Goal: Transaction & Acquisition: Purchase product/service

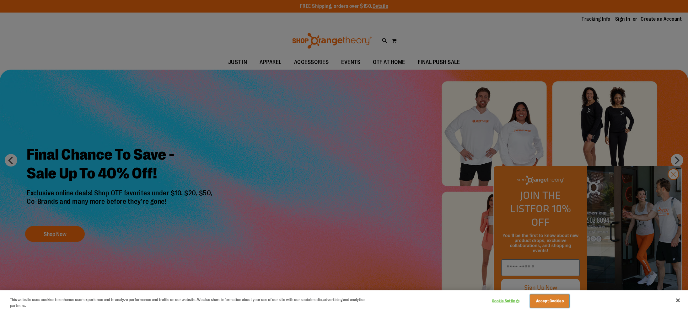
click at [562, 302] on button "Accept Cookies" at bounding box center [549, 301] width 39 height 13
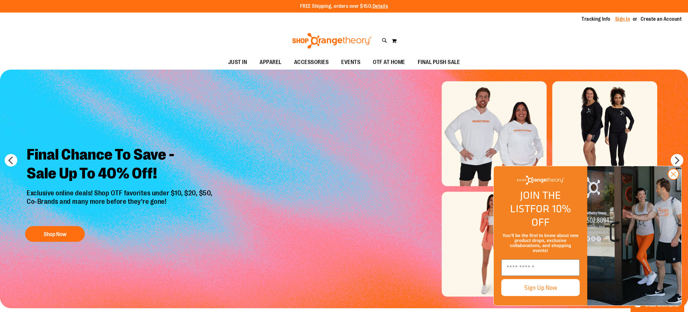
click at [628, 19] on link "Sign In" at bounding box center [623, 19] width 15 height 7
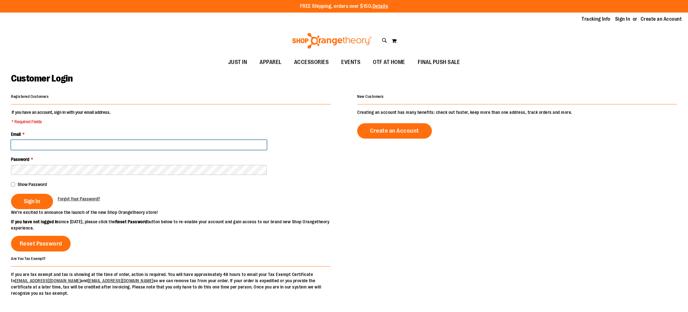
click at [208, 142] on input "Email *" at bounding box center [139, 145] width 256 height 10
type input "**********"
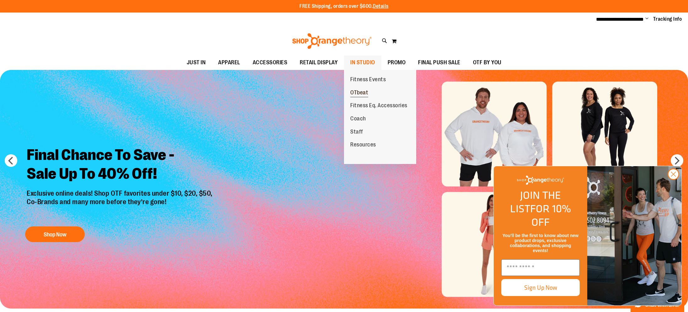
click at [360, 95] on span "OTbeat" at bounding box center [359, 94] width 18 height 8
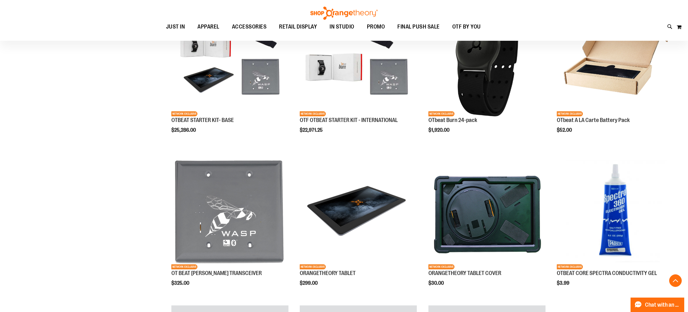
scroll to position [262, 0]
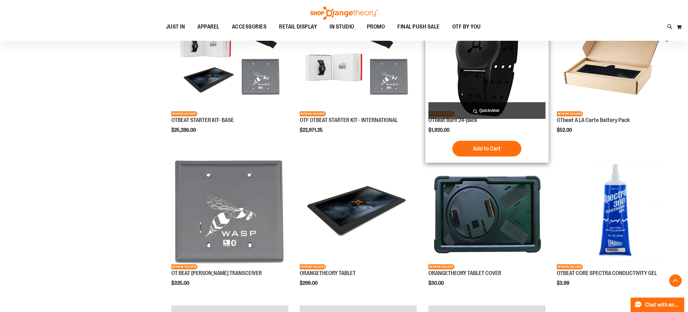
click at [462, 78] on img "product" at bounding box center [487, 57] width 117 height 117
click at [494, 144] on button "Add to Cart" at bounding box center [487, 149] width 69 height 16
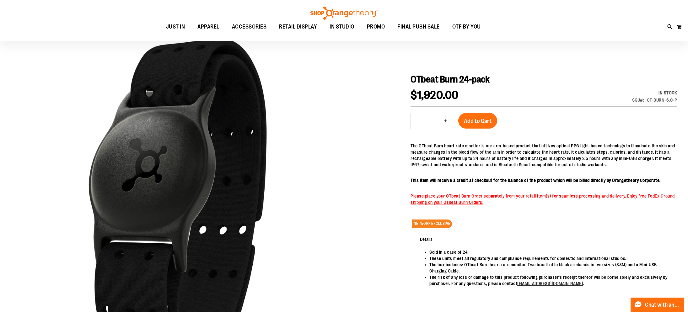
scroll to position [51, 0]
click at [480, 122] on span "Add to Cart" at bounding box center [478, 120] width 28 height 7
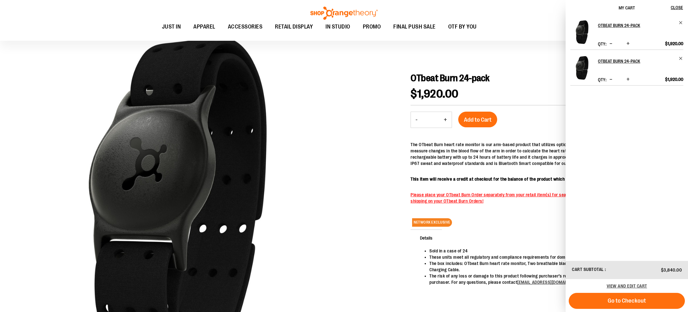
scroll to position [0, 0]
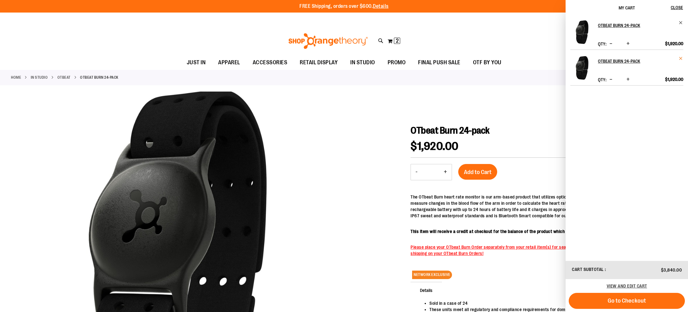
click at [682, 58] on span "Remove item" at bounding box center [681, 58] width 5 height 5
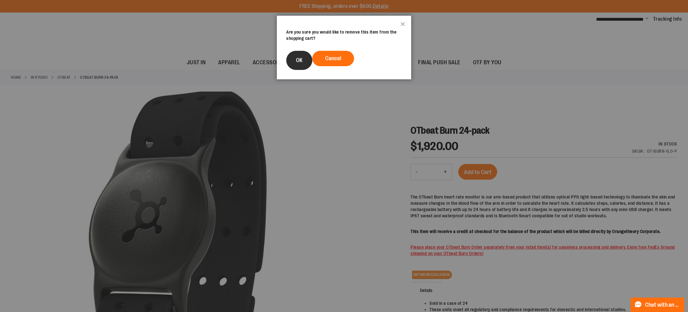
click at [298, 59] on span "OK" at bounding box center [299, 60] width 7 height 6
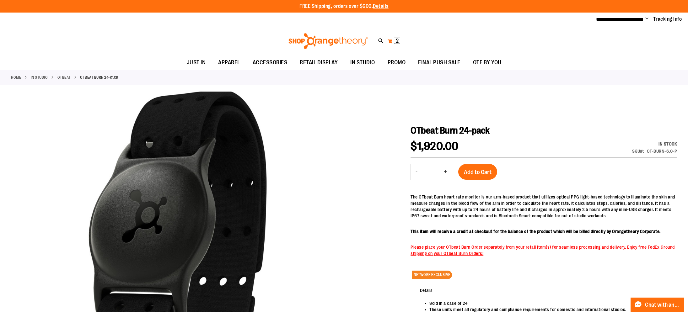
click at [398, 42] on span "2" at bounding box center [397, 41] width 3 height 6
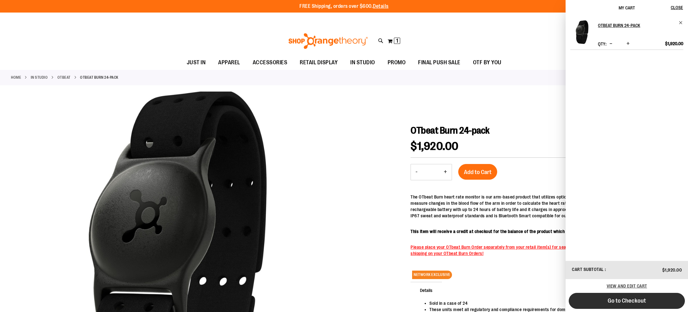
click at [639, 296] on button "Go to Checkout" at bounding box center [627, 301] width 116 height 16
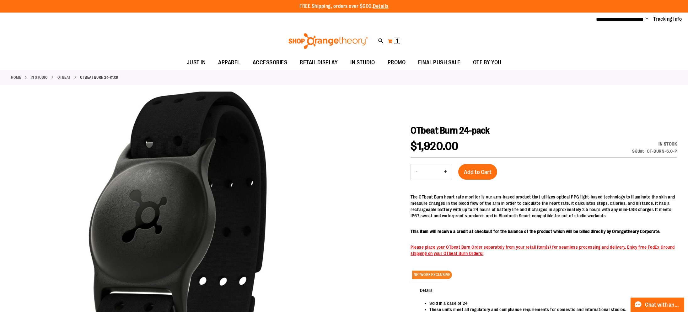
click at [399, 40] on span "1 1 items" at bounding box center [397, 41] width 6 height 6
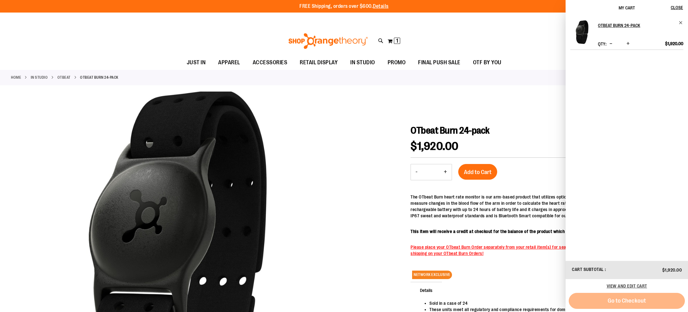
click at [631, 305] on div "Go to Checkout" at bounding box center [627, 301] width 116 height 16
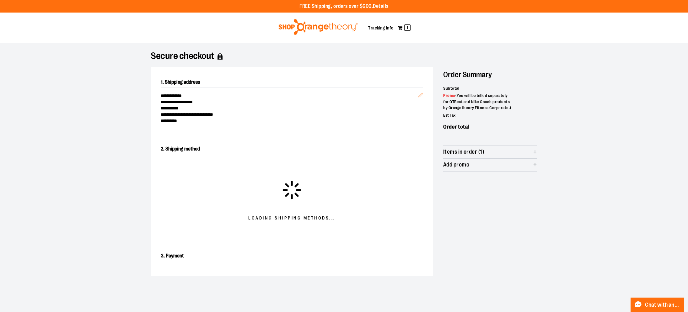
click at [421, 93] on div "**********" at bounding box center [292, 106] width 263 height 36
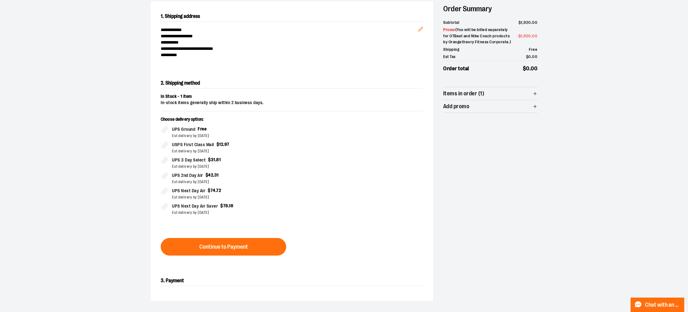
scroll to position [27, 0]
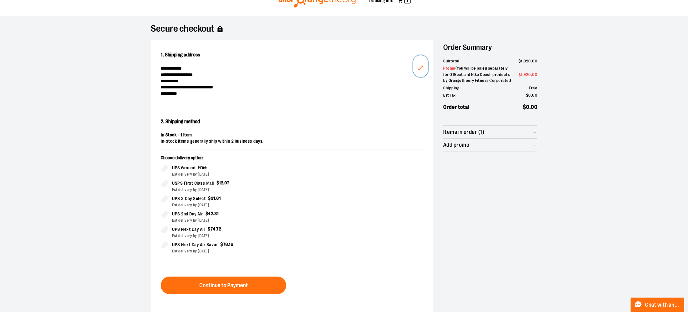
click at [422, 66] on icon "Edit" at bounding box center [420, 67] width 5 height 5
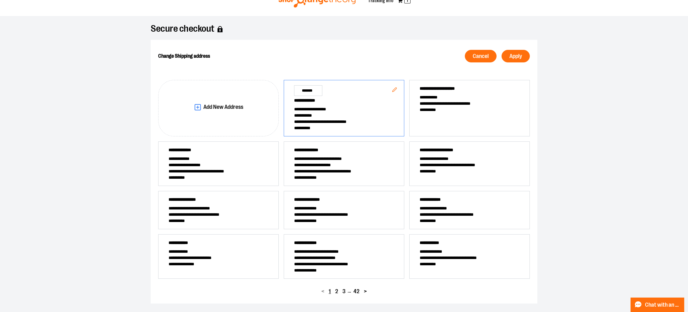
click at [367, 292] on span ">" at bounding box center [365, 292] width 3 height 6
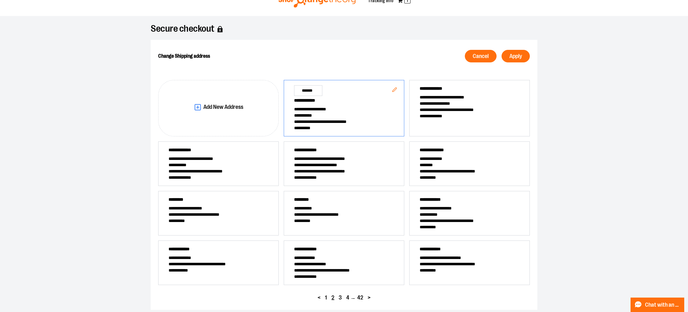
click at [369, 296] on span ">" at bounding box center [369, 298] width 3 height 6
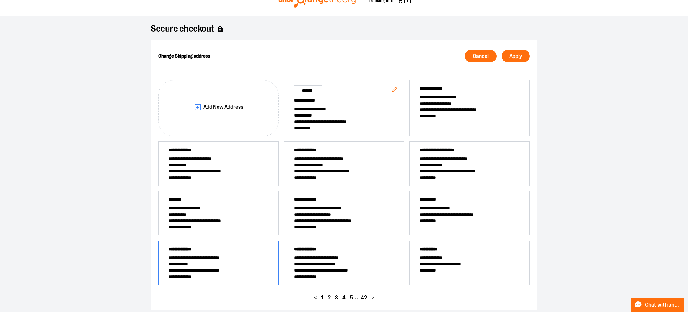
click at [235, 267] on span "**********" at bounding box center [219, 264] width 100 height 6
click at [518, 55] on span "Apply" at bounding box center [516, 56] width 13 height 6
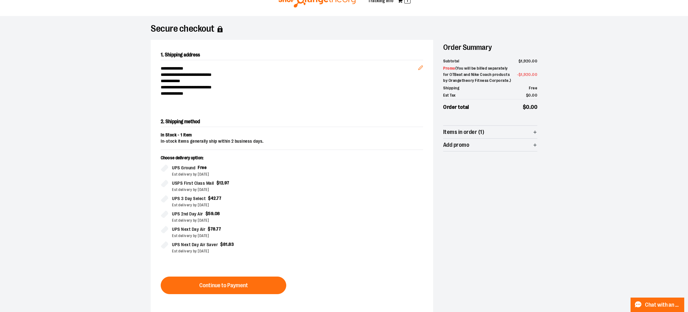
scroll to position [89, 0]
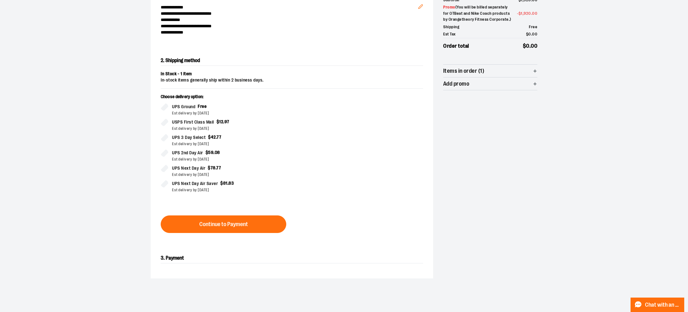
click at [252, 214] on form "In Stock - 1 item In-stock items generally ship within 2 business days. Choose …" at bounding box center [292, 152] width 263 height 162
click at [253, 219] on button "Continue to Payment" at bounding box center [224, 225] width 126 height 18
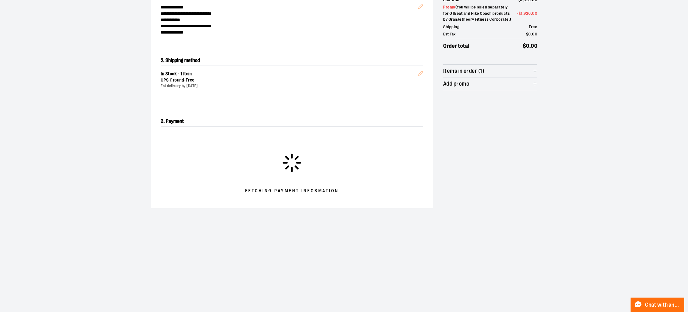
scroll to position [88, 0]
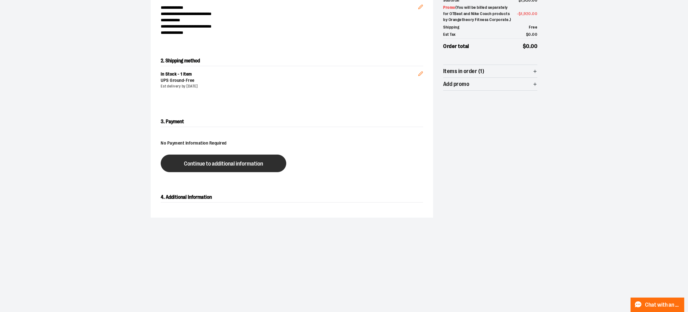
click at [185, 170] on button "Continue to additional information" at bounding box center [224, 164] width 126 height 18
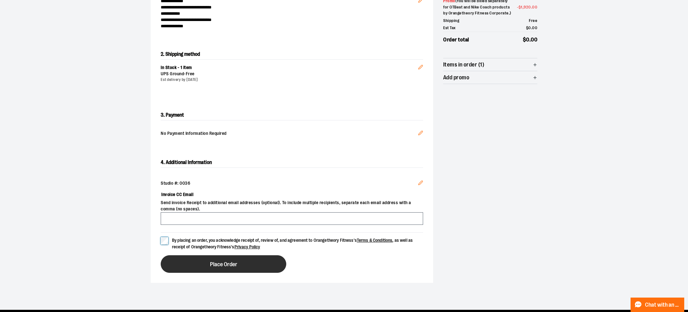
scroll to position [95, 0]
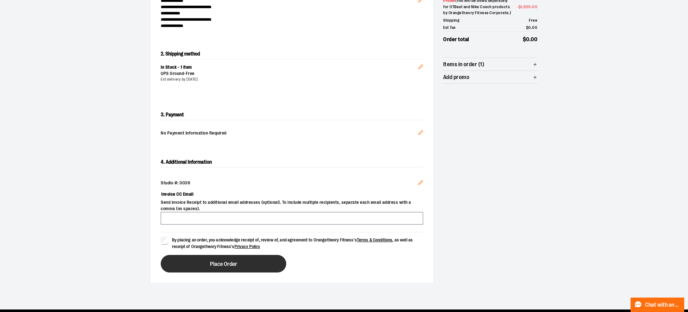
click at [182, 262] on button "Place Order" at bounding box center [224, 264] width 126 height 18
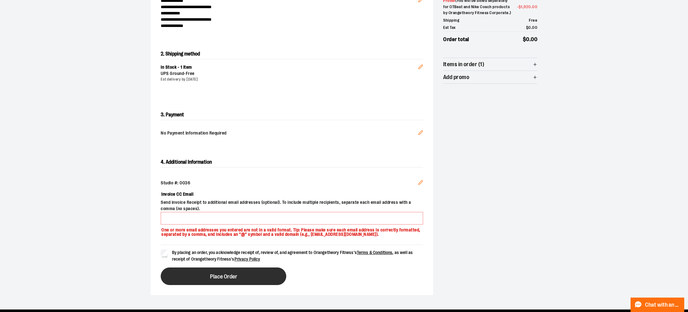
click at [221, 271] on button "Place Order" at bounding box center [224, 277] width 126 height 18
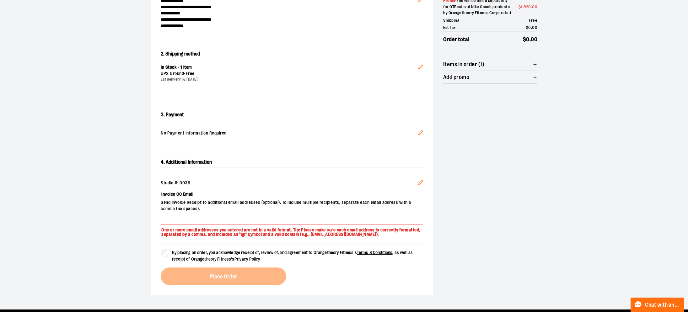
click at [248, 270] on div "By placing an order, you acknowledge receipt of, review of, and agreement to Or…" at bounding box center [292, 265] width 263 height 41
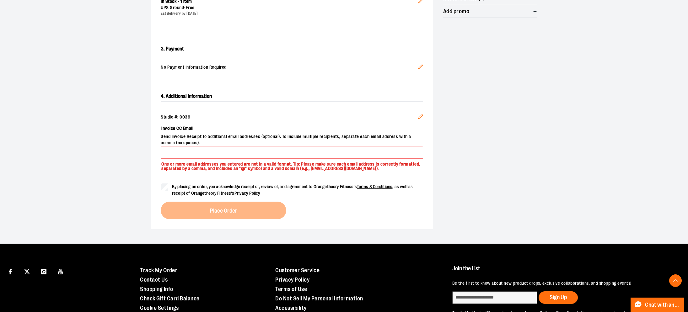
scroll to position [173, 0]
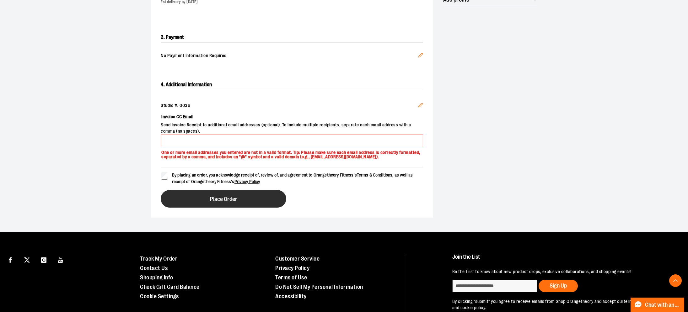
click at [202, 199] on button "Place Order" at bounding box center [224, 199] width 126 height 18
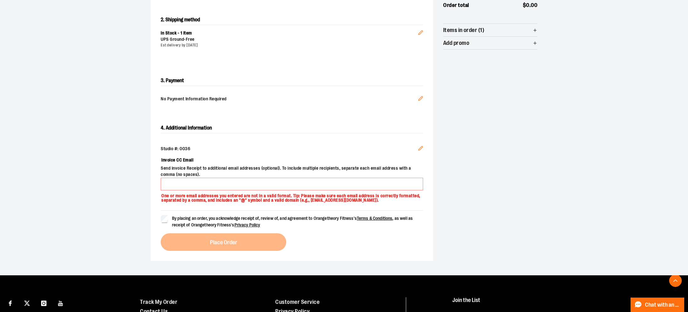
scroll to position [129, 0]
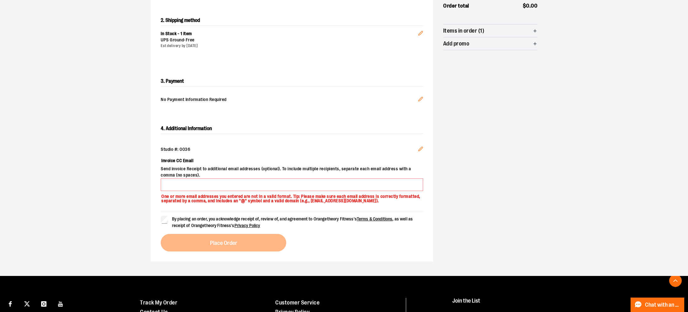
click at [419, 155] on button "Edit" at bounding box center [420, 150] width 15 height 17
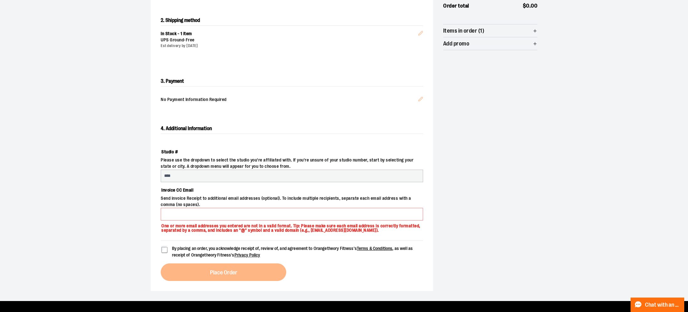
select select "***"
select select "********"
select select "****"
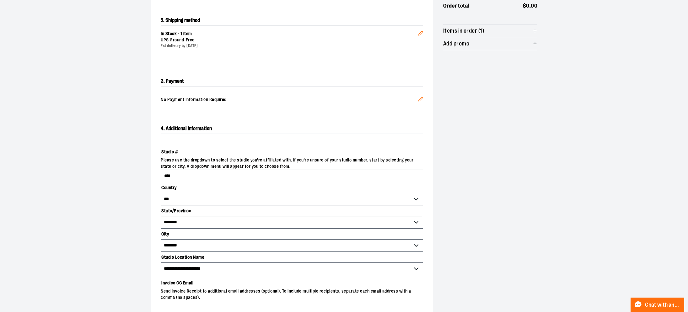
scroll to position [213, 0]
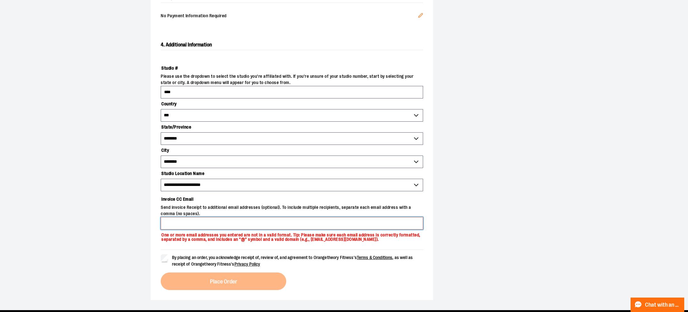
click at [246, 225] on input "Invoice CC Email" at bounding box center [292, 223] width 263 height 13
type input "**********"
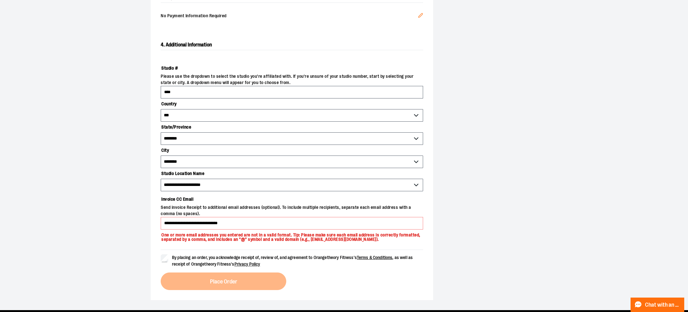
click at [181, 258] on span "By placing an order, you acknowledge receipt of, review of, and agreement to Or…" at bounding box center [292, 261] width 241 height 12
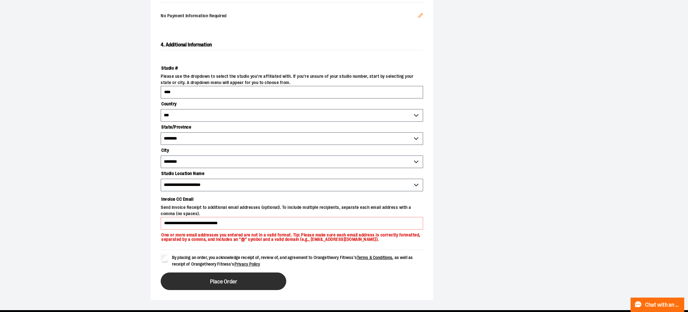
click at [202, 277] on button "Place Order" at bounding box center [224, 282] width 126 height 18
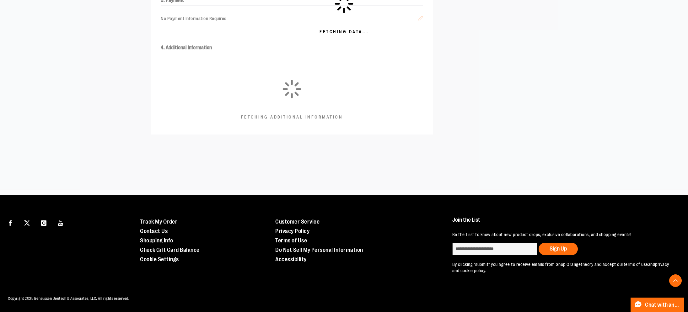
scroll to position [209, 0]
